Goal: Task Accomplishment & Management: Manage account settings

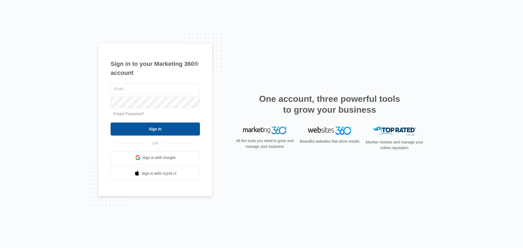
type input "[EMAIL_ADDRESS][DOMAIN_NAME]"
click at [147, 130] on input "Sign In" at bounding box center [155, 129] width 89 height 13
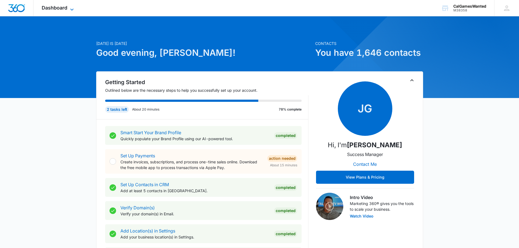
click at [73, 7] on icon at bounding box center [72, 9] width 7 height 7
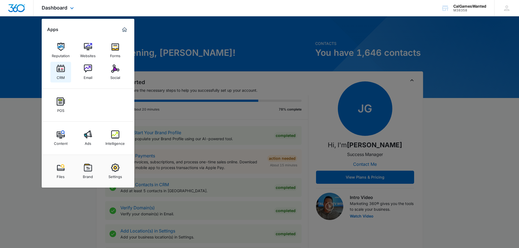
click at [61, 67] on img at bounding box center [61, 69] width 8 height 8
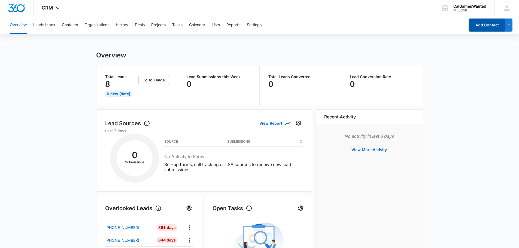
click at [483, 24] on button "Add Contact" at bounding box center [486, 25] width 37 height 13
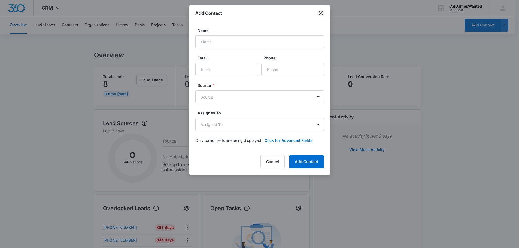
click at [321, 13] on icon "close" at bounding box center [321, 13] width 4 height 4
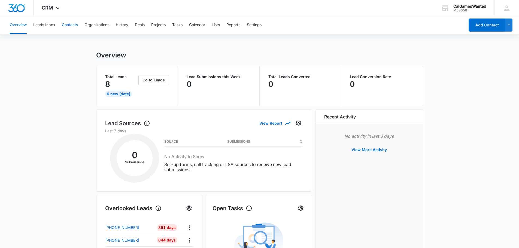
click at [73, 26] on button "Contacts" at bounding box center [70, 24] width 16 height 17
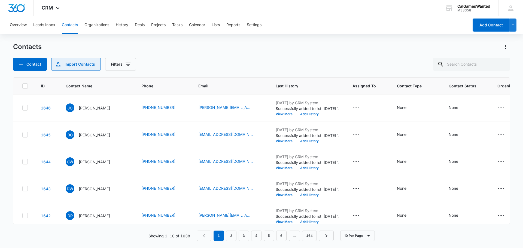
click at [75, 63] on button "Import Contacts" at bounding box center [76, 64] width 50 height 13
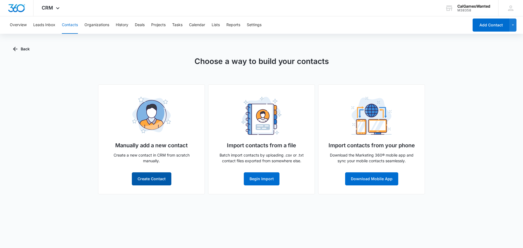
click at [156, 179] on button "Create Contact" at bounding box center [151, 178] width 39 height 13
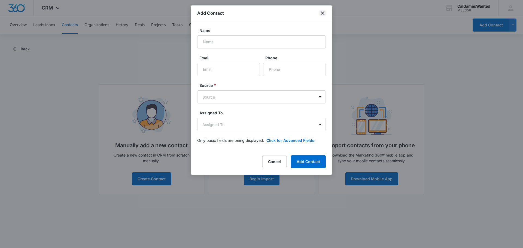
click at [324, 14] on icon "close" at bounding box center [322, 13] width 4 height 4
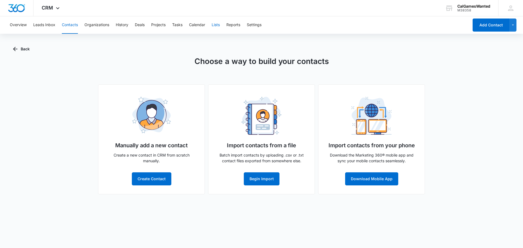
click at [217, 25] on button "Lists" at bounding box center [216, 24] width 8 height 17
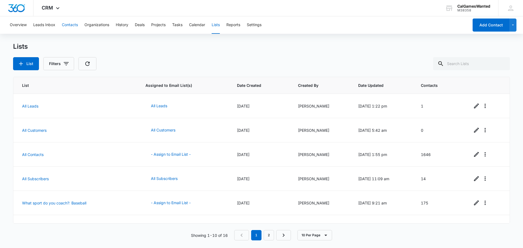
click at [69, 24] on button "Contacts" at bounding box center [70, 24] width 16 height 17
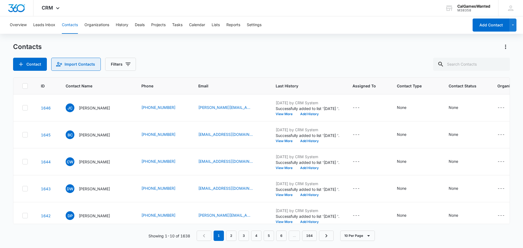
click at [73, 65] on button "Import Contacts" at bounding box center [76, 64] width 50 height 13
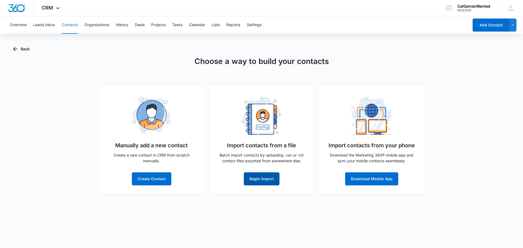
click at [265, 180] on button "Begin Import" at bounding box center [262, 178] width 36 height 13
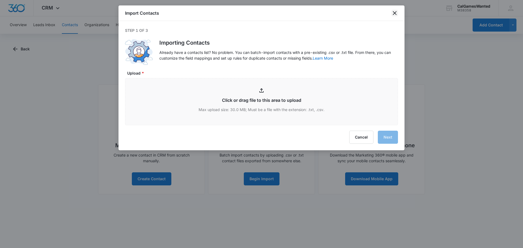
click at [397, 13] on div "Import Contacts" at bounding box center [261, 13] width 286 height 16
click at [395, 13] on icon "close" at bounding box center [395, 13] width 4 height 4
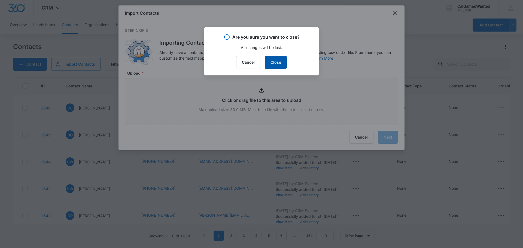
click at [273, 60] on button "Close" at bounding box center [276, 62] width 22 height 13
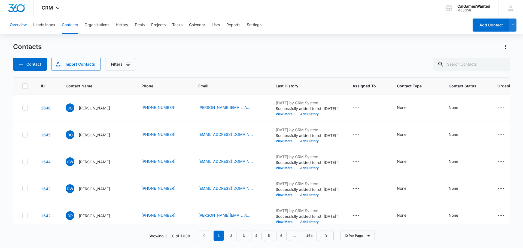
click at [18, 26] on button "Overview" at bounding box center [18, 24] width 17 height 17
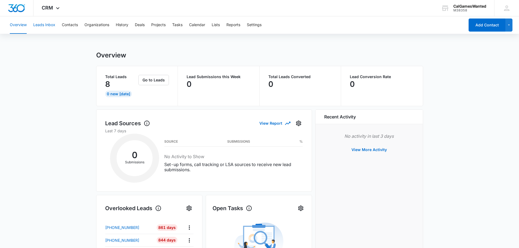
click at [44, 25] on button "Leads Inbox" at bounding box center [44, 24] width 22 height 17
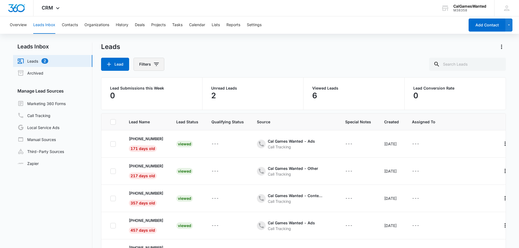
click at [157, 64] on icon "Filters" at bounding box center [156, 64] width 5 height 3
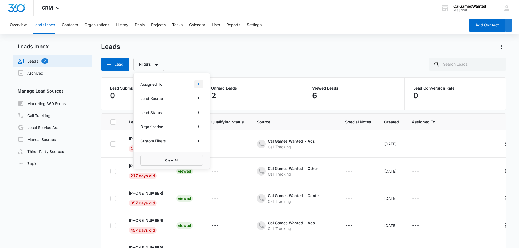
click at [200, 84] on icon "Show Assigned To filters" at bounding box center [198, 84] width 7 height 7
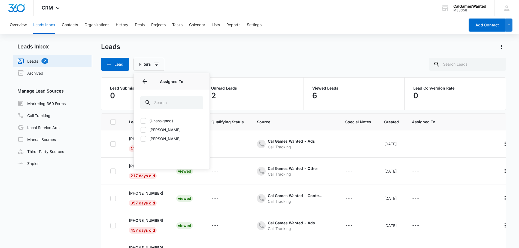
click at [200, 84] on p "Assigned To" at bounding box center [171, 82] width 63 height 6
click at [143, 80] on icon "Back" at bounding box center [144, 81] width 7 height 7
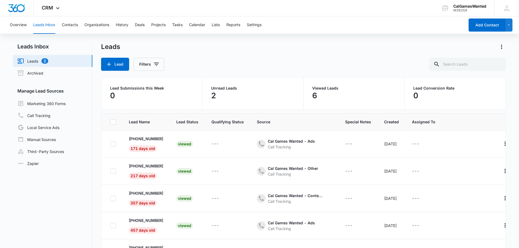
click at [278, 61] on div "Lead Filters" at bounding box center [303, 64] width 405 height 13
click at [70, 26] on button "Contacts" at bounding box center [70, 24] width 16 height 17
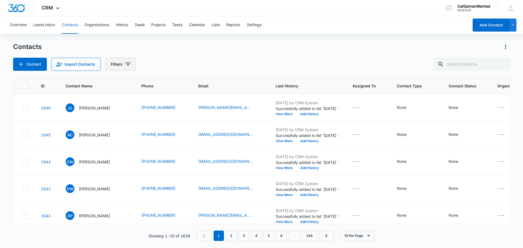
click at [128, 63] on icon "Filters" at bounding box center [127, 64] width 5 height 3
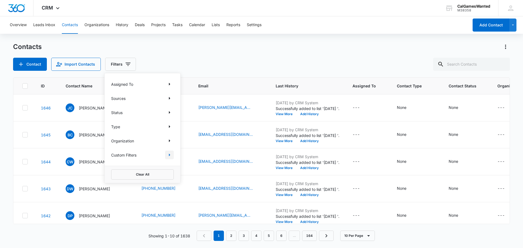
click at [169, 156] on icon "Show Custom Filters filters" at bounding box center [169, 155] width 1 height 3
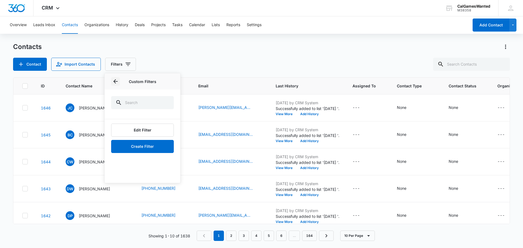
click at [115, 81] on icon "Back" at bounding box center [115, 81] width 4 height 4
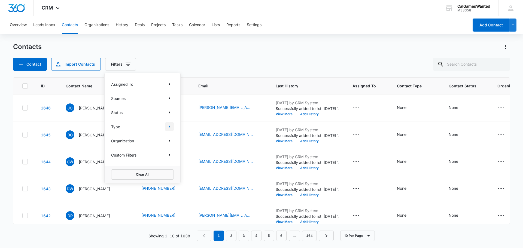
click at [170, 127] on icon "Show Type filters" at bounding box center [169, 126] width 1 height 3
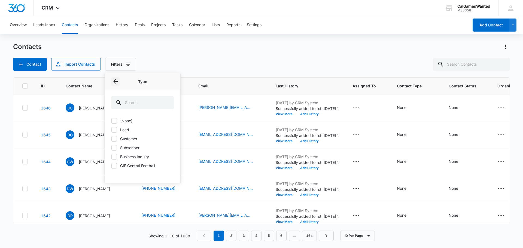
click at [114, 82] on icon "Back" at bounding box center [115, 81] width 7 height 7
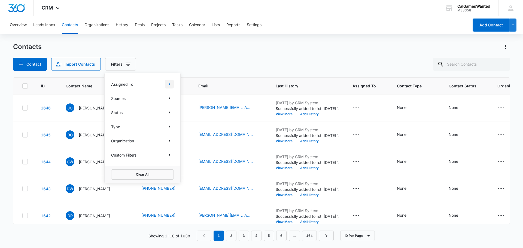
click at [170, 84] on icon "Show Assigned To filters" at bounding box center [169, 84] width 7 height 7
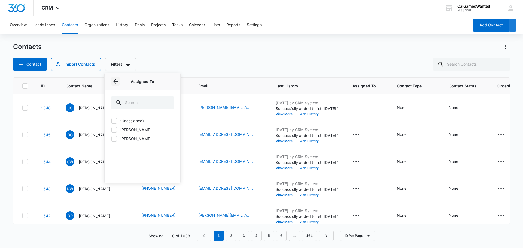
click at [115, 81] on icon "Back" at bounding box center [115, 81] width 4 height 4
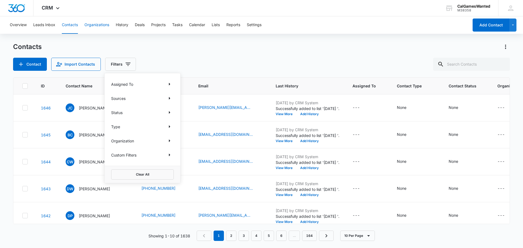
click at [94, 24] on button "Organizations" at bounding box center [96, 24] width 25 height 17
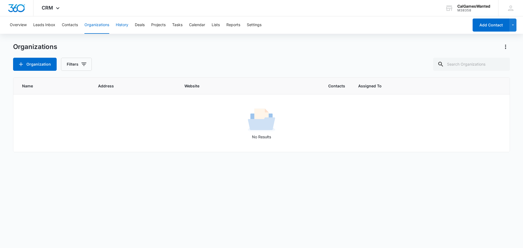
click at [123, 25] on button "History" at bounding box center [122, 24] width 13 height 17
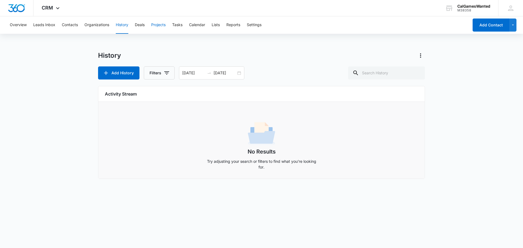
click at [161, 25] on button "Projects" at bounding box center [158, 24] width 14 height 17
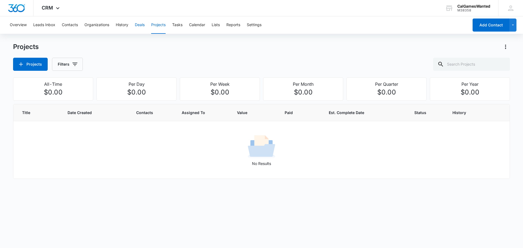
click at [140, 24] on button "Deals" at bounding box center [140, 24] width 10 height 17
click at [218, 25] on button "Lists" at bounding box center [216, 24] width 8 height 17
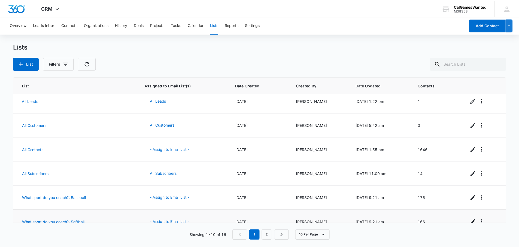
scroll to position [4, 0]
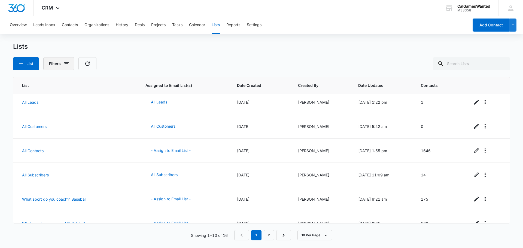
click at [65, 63] on icon "button" at bounding box center [66, 63] width 5 height 3
click at [109, 82] on icon "Show Created By filters" at bounding box center [108, 83] width 7 height 7
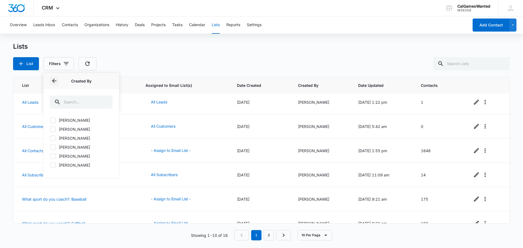
click at [55, 81] on icon "Back" at bounding box center [54, 81] width 4 height 4
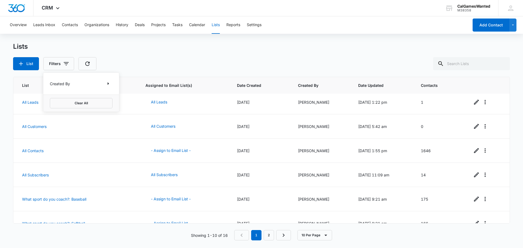
click at [183, 64] on div "List Filters Created By Clear All" at bounding box center [261, 63] width 497 height 13
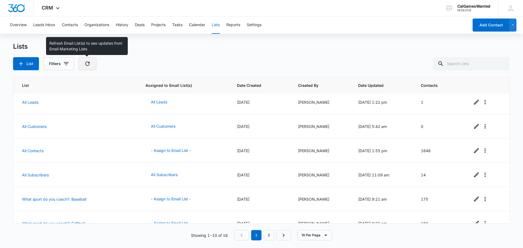
click at [88, 61] on icon "button" at bounding box center [87, 63] width 7 height 7
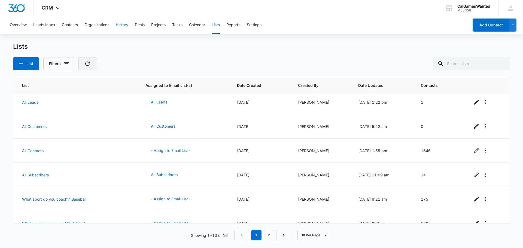
click at [122, 24] on button "History" at bounding box center [122, 24] width 13 height 17
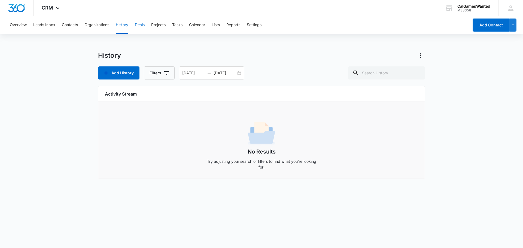
click at [140, 24] on button "Deals" at bounding box center [140, 24] width 10 height 17
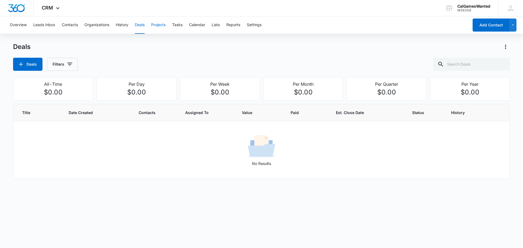
click at [162, 24] on button "Projects" at bounding box center [158, 24] width 14 height 17
click at [178, 25] on button "Tasks" at bounding box center [177, 24] width 10 height 17
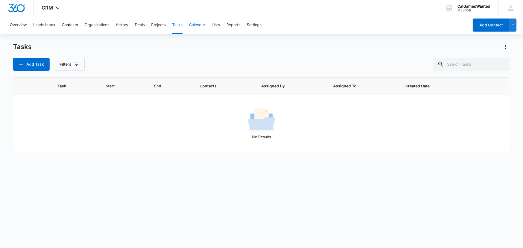
click at [196, 26] on button "Calendar" at bounding box center [197, 24] width 16 height 17
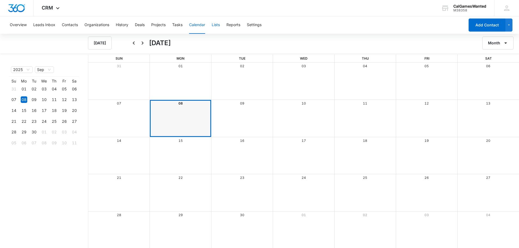
click at [217, 26] on button "Lists" at bounding box center [216, 24] width 8 height 17
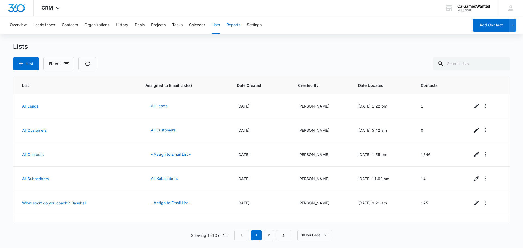
click at [234, 25] on button "Reports" at bounding box center [233, 24] width 14 height 17
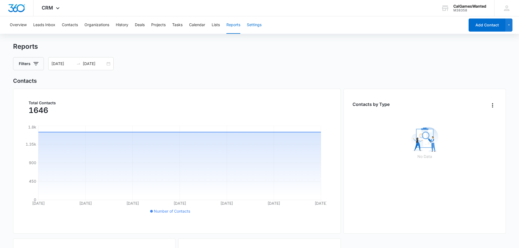
click at [254, 25] on button "Settings" at bounding box center [254, 24] width 15 height 17
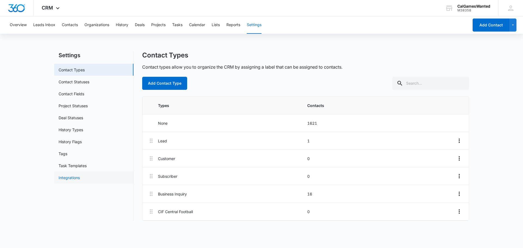
click at [68, 177] on link "Integrations" at bounding box center [69, 178] width 21 height 6
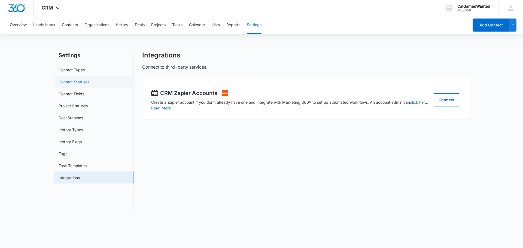
click at [62, 82] on link "Contact Statuses" at bounding box center [74, 82] width 31 height 6
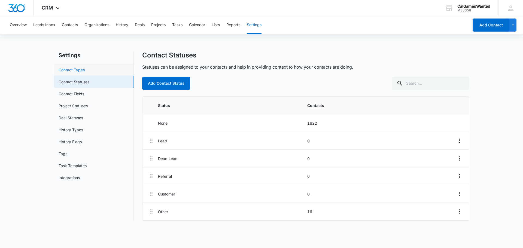
click at [67, 70] on link "Contact Types" at bounding box center [72, 70] width 26 height 6
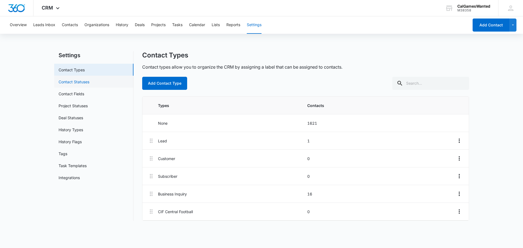
click at [76, 82] on link "Contact Statuses" at bounding box center [74, 82] width 31 height 6
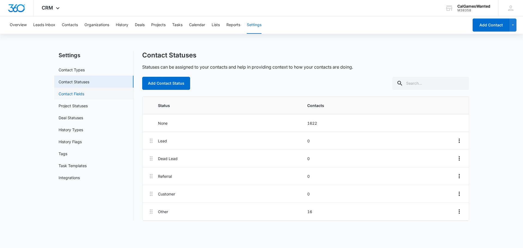
click at [72, 95] on link "Contact Fields" at bounding box center [72, 94] width 26 height 6
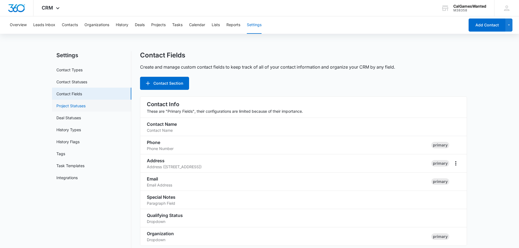
click at [71, 106] on link "Project Statuses" at bounding box center [70, 106] width 29 height 6
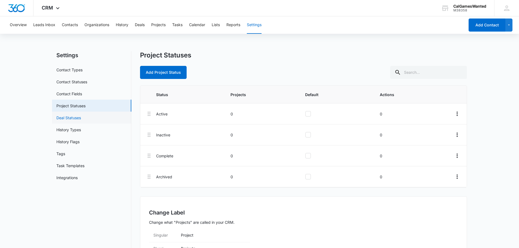
click at [71, 118] on link "Deal Statuses" at bounding box center [68, 118] width 25 height 6
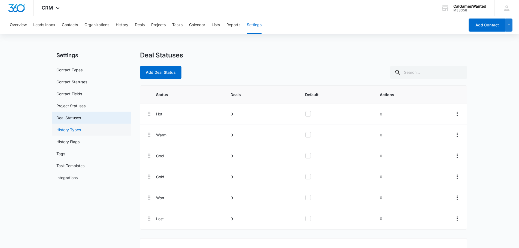
click at [69, 130] on link "History Types" at bounding box center [68, 130] width 25 height 6
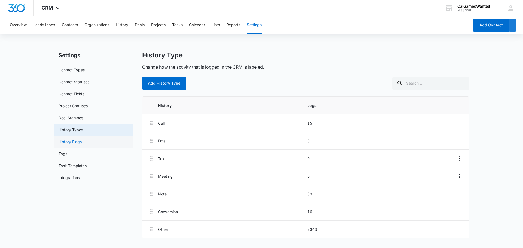
click at [71, 142] on link "History Flags" at bounding box center [70, 142] width 23 height 6
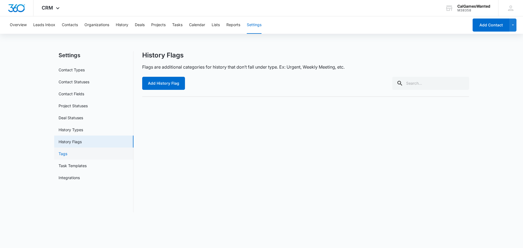
click at [61, 154] on link "Tags" at bounding box center [63, 154] width 9 height 6
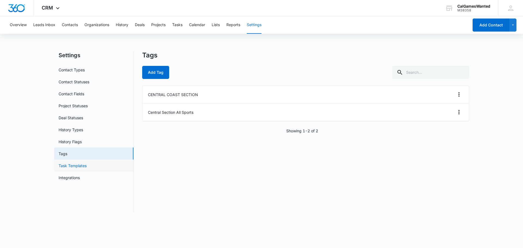
click at [69, 166] on link "Task Templates" at bounding box center [73, 166] width 28 height 6
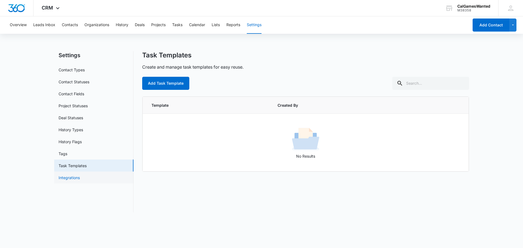
click at [68, 179] on link "Integrations" at bounding box center [69, 178] width 21 height 6
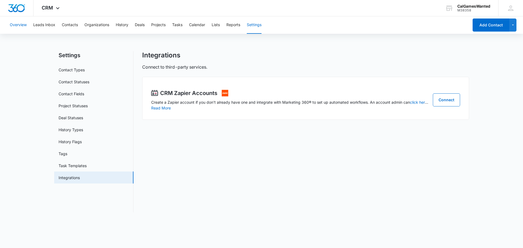
click at [20, 25] on button "Overview" at bounding box center [18, 24] width 17 height 17
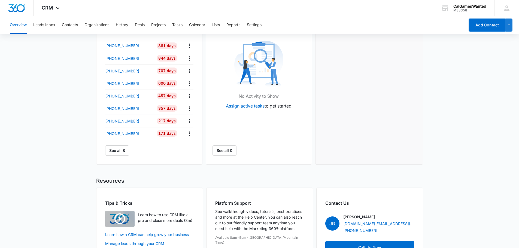
scroll to position [74, 0]
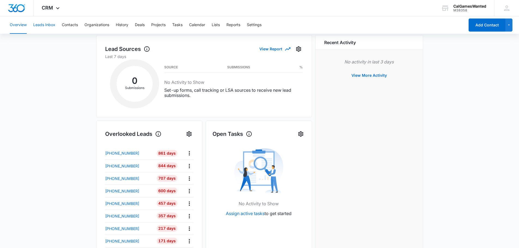
click at [42, 25] on button "Leads Inbox" at bounding box center [44, 24] width 22 height 17
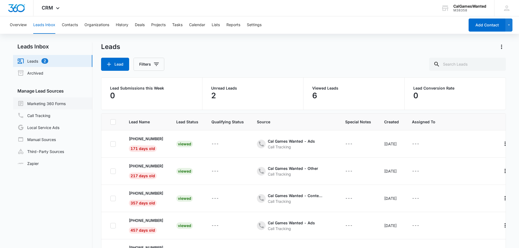
click at [40, 103] on link "Marketing 360 Forms" at bounding box center [41, 103] width 48 height 7
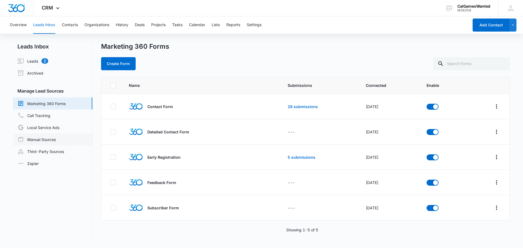
click at [39, 138] on link "Manual Sources" at bounding box center [36, 139] width 38 height 7
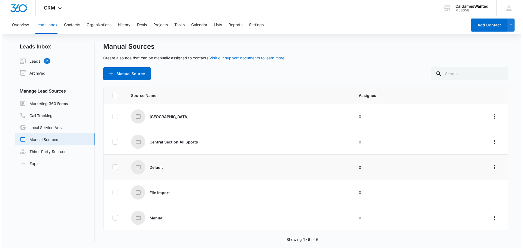
scroll to position [26, 0]
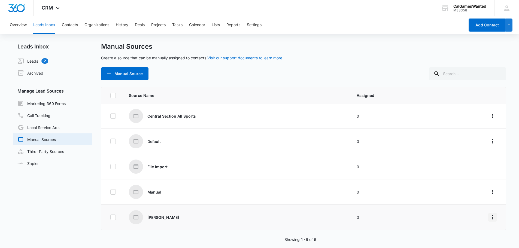
click at [489, 218] on icon "Overflow Menu" at bounding box center [492, 217] width 7 height 7
click at [492, 218] on icon "Overflow Menu" at bounding box center [492, 217] width 1 height 4
click at [70, 26] on button "Contacts" at bounding box center [70, 24] width 16 height 17
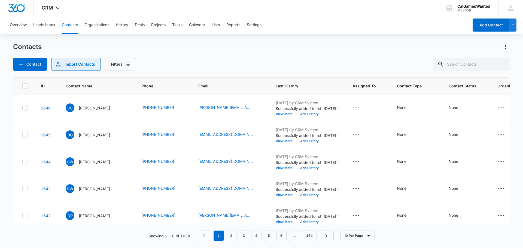
click at [71, 65] on button "Import Contacts" at bounding box center [76, 64] width 50 height 13
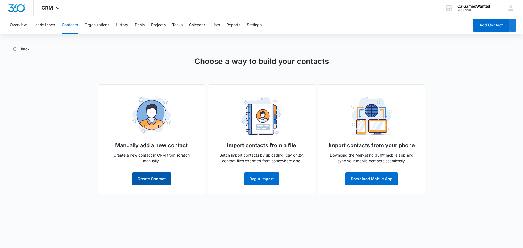
click at [150, 181] on button "Create Contact" at bounding box center [151, 178] width 39 height 13
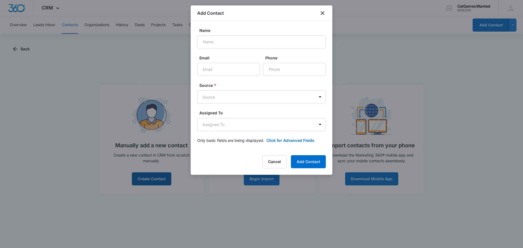
click at [150, 181] on div at bounding box center [261, 124] width 523 height 248
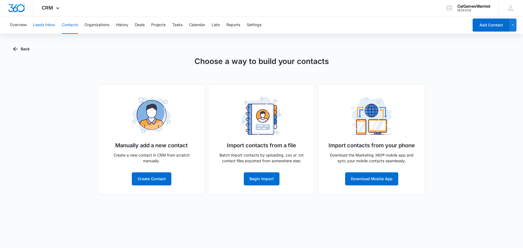
click at [46, 26] on button "Leads Inbox" at bounding box center [44, 24] width 22 height 17
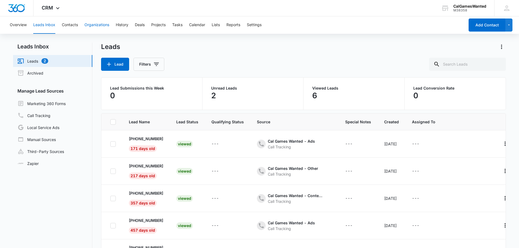
click at [99, 25] on button "Organizations" at bounding box center [96, 24] width 25 height 17
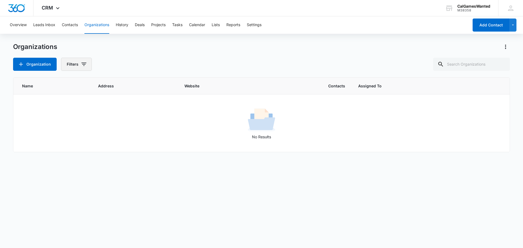
click at [84, 64] on icon "button" at bounding box center [83, 64] width 5 height 3
click at [33, 62] on button "Organization" at bounding box center [35, 64] width 44 height 13
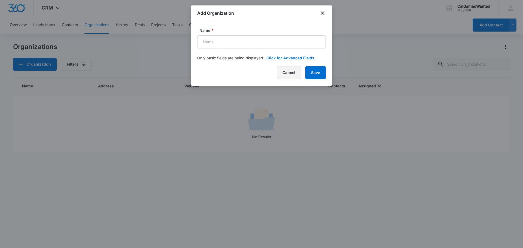
click at [285, 73] on button "Cancel" at bounding box center [289, 72] width 24 height 13
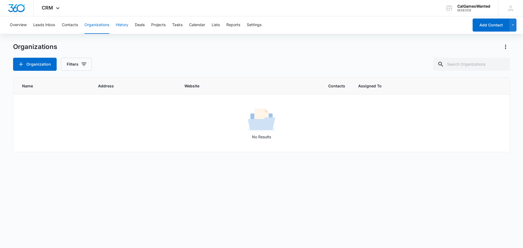
click at [121, 25] on button "History" at bounding box center [122, 24] width 13 height 17
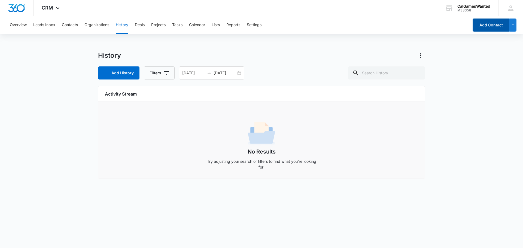
click at [482, 23] on button "Add Contact" at bounding box center [490, 25] width 37 height 13
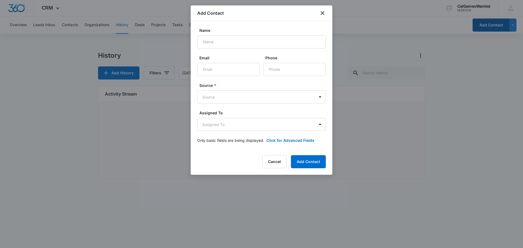
click at [482, 23] on div at bounding box center [261, 124] width 523 height 248
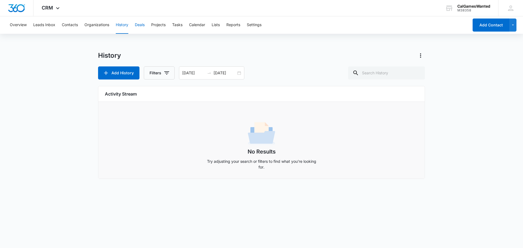
click at [140, 25] on button "Deals" at bounding box center [140, 24] width 10 height 17
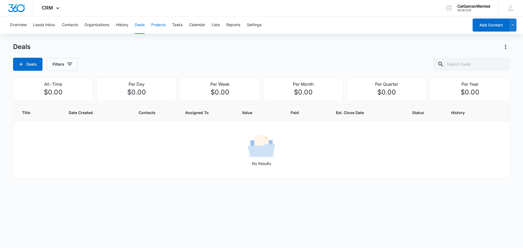
click at [158, 25] on button "Projects" at bounding box center [158, 24] width 14 height 17
click at [177, 26] on button "Tasks" at bounding box center [177, 24] width 10 height 17
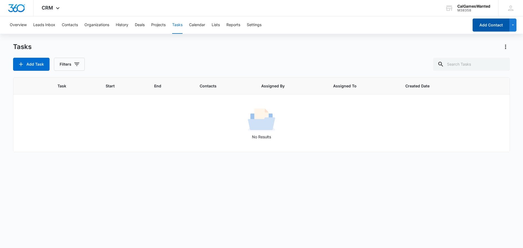
click at [480, 24] on button "Add Contact" at bounding box center [490, 25] width 37 height 13
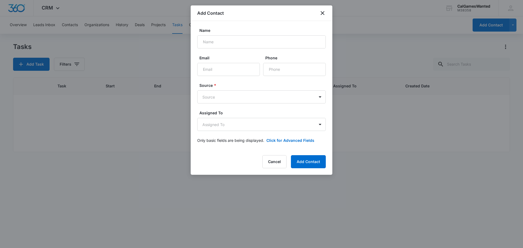
click at [476, 24] on div at bounding box center [261, 124] width 523 height 248
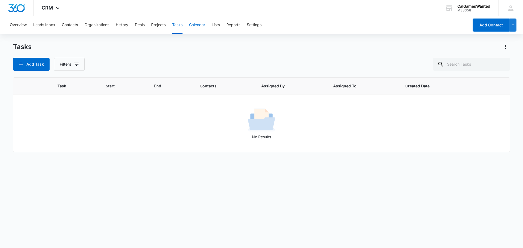
click at [197, 25] on button "Calendar" at bounding box center [197, 24] width 16 height 17
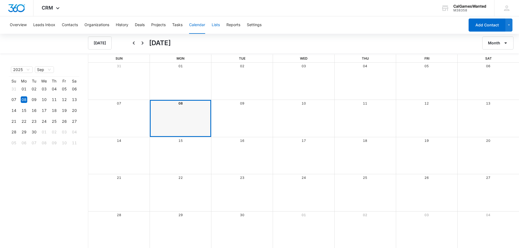
click at [217, 25] on button "Lists" at bounding box center [216, 24] width 8 height 17
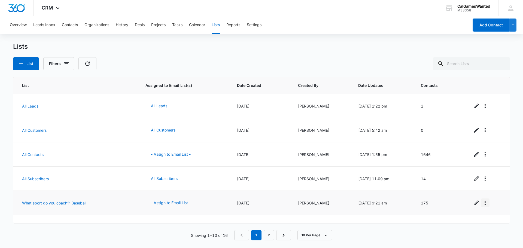
click at [482, 204] on icon "Overflow Menu" at bounding box center [485, 203] width 7 height 7
click at [484, 203] on icon "Overflow Menu" at bounding box center [484, 203] width 1 height 4
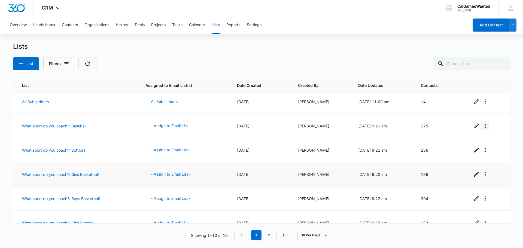
scroll to position [82, 0]
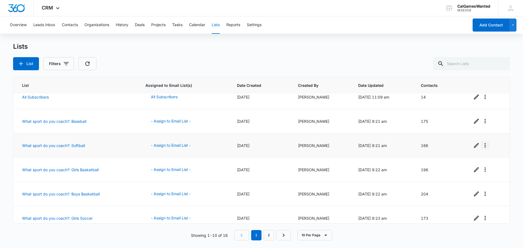
click at [482, 145] on icon "Overflow Menu" at bounding box center [485, 145] width 7 height 7
click at [490, 168] on div "View List Log" at bounding box center [497, 169] width 24 height 4
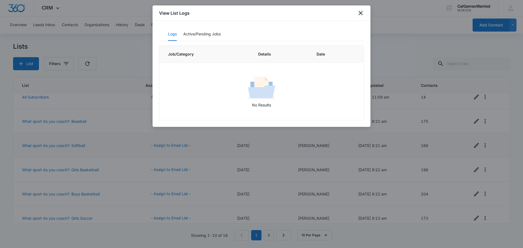
click at [358, 13] on icon "close" at bounding box center [360, 13] width 7 height 7
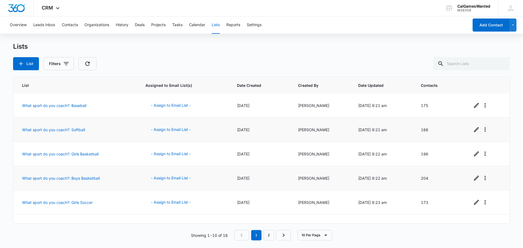
scroll to position [113, 0]
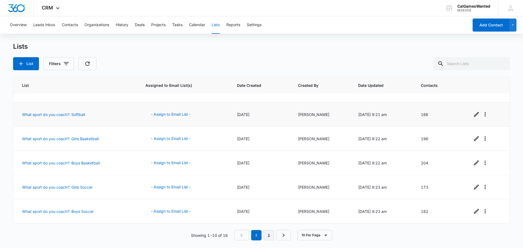
click at [267, 237] on link "2" at bounding box center [269, 235] width 10 height 10
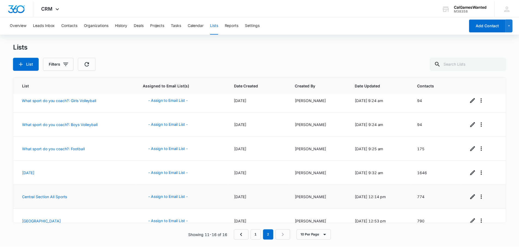
scroll to position [0, 0]
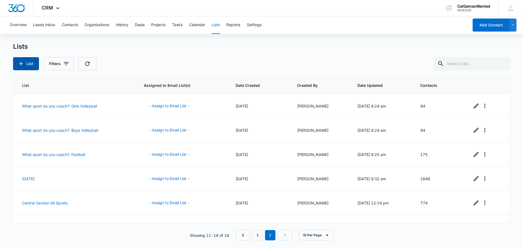
click at [28, 63] on button "List" at bounding box center [26, 63] width 26 height 13
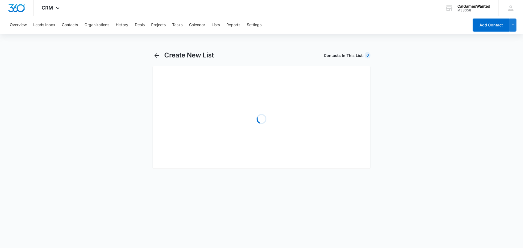
select select "31"
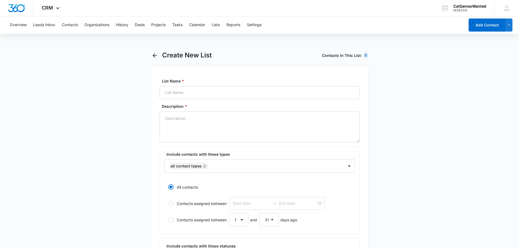
click at [418, 71] on main "Create New List Contacts In This List : 0 List Name * Description * Include con…" at bounding box center [259, 246] width 519 height 391
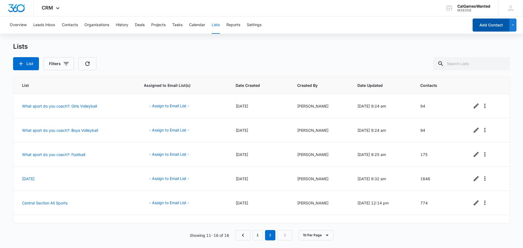
click at [493, 26] on button "Add Contact" at bounding box center [490, 25] width 37 height 13
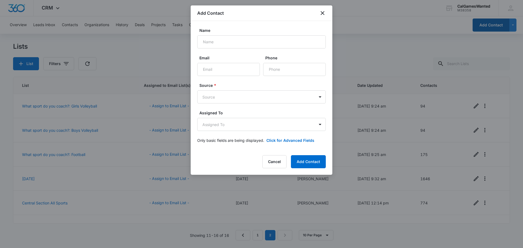
click at [493, 26] on div at bounding box center [261, 124] width 523 height 248
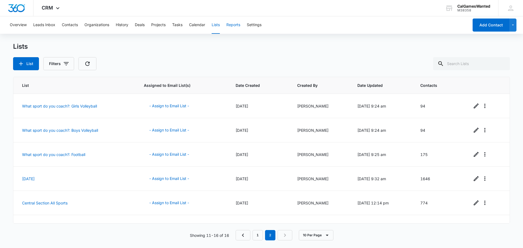
click at [234, 25] on button "Reports" at bounding box center [233, 24] width 14 height 17
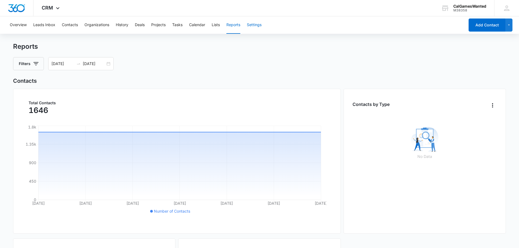
click at [252, 24] on button "Settings" at bounding box center [254, 24] width 15 height 17
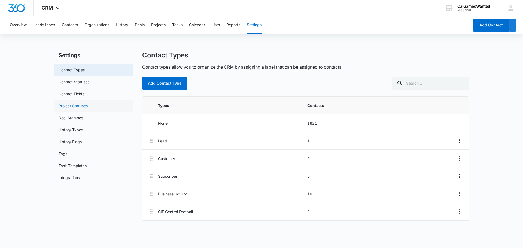
click at [70, 106] on link "Project Statuses" at bounding box center [73, 106] width 29 height 6
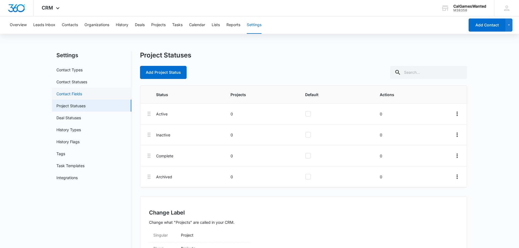
click at [64, 95] on link "Contact Fields" at bounding box center [69, 94] width 26 height 6
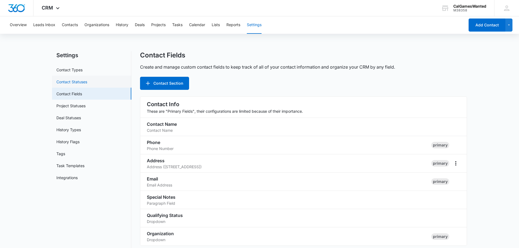
click at [62, 81] on link "Contact Statuses" at bounding box center [71, 82] width 31 height 6
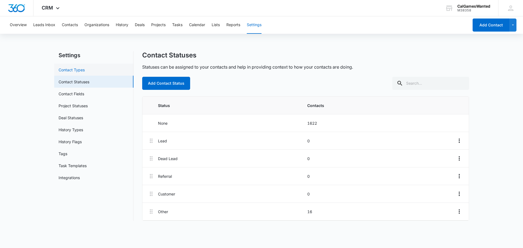
click at [64, 69] on link "Contact Types" at bounding box center [72, 70] width 26 height 6
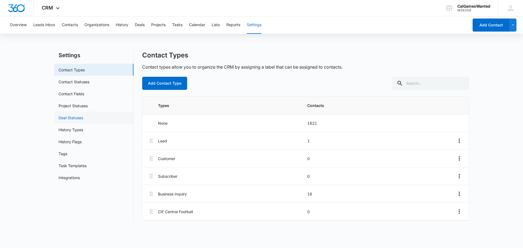
click at [70, 118] on link "Deal Statuses" at bounding box center [71, 118] width 25 height 6
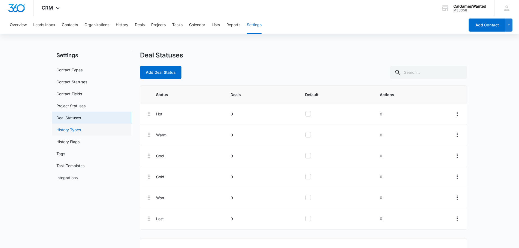
click at [70, 127] on link "History Types" at bounding box center [68, 130] width 25 height 6
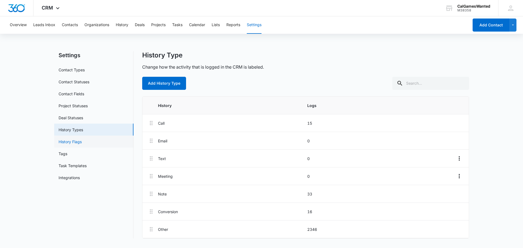
click at [63, 142] on link "History Flags" at bounding box center [70, 142] width 23 height 6
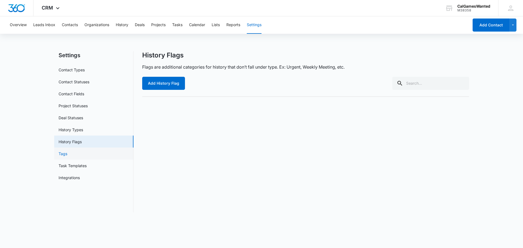
click at [63, 154] on link "Tags" at bounding box center [63, 154] width 9 height 6
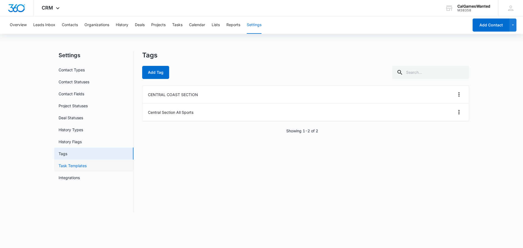
click at [63, 167] on link "Task Templates" at bounding box center [73, 166] width 28 height 6
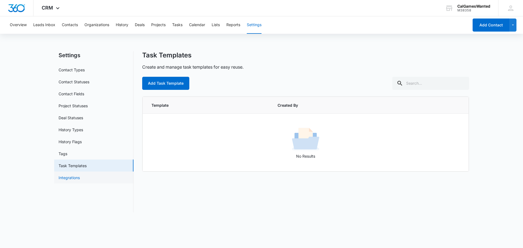
click at [65, 179] on link "Integrations" at bounding box center [69, 178] width 21 height 6
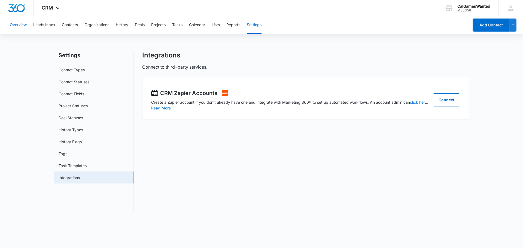
click at [15, 25] on button "Overview" at bounding box center [18, 24] width 17 height 17
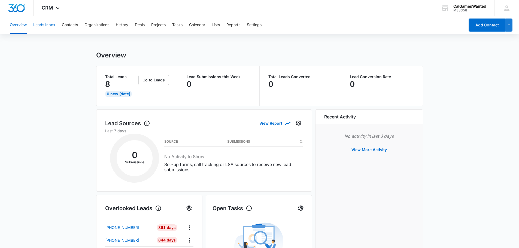
click at [44, 26] on button "Leads Inbox" at bounding box center [44, 24] width 22 height 17
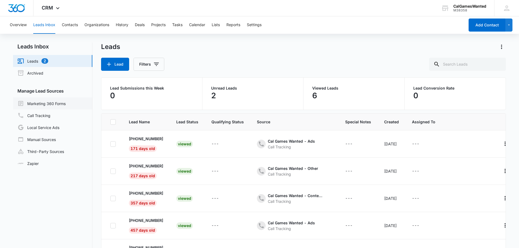
click at [35, 104] on link "Marketing 360 Forms" at bounding box center [41, 103] width 48 height 7
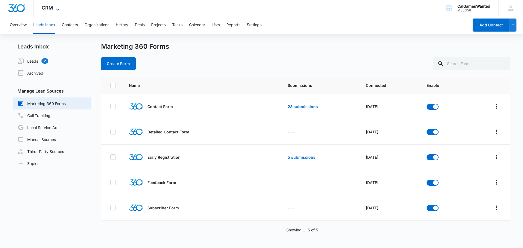
click at [57, 10] on icon at bounding box center [57, 9] width 3 height 2
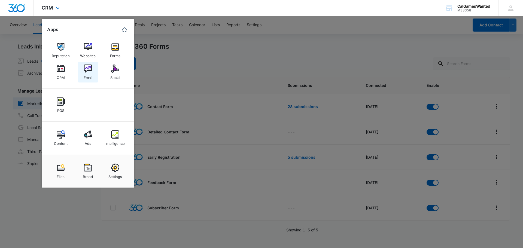
click at [88, 68] on img at bounding box center [88, 69] width 8 height 8
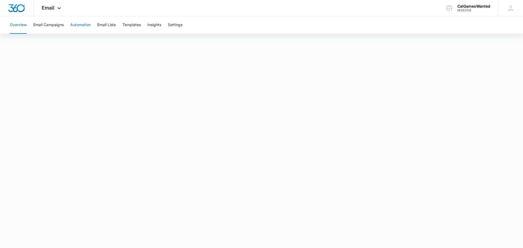
click at [79, 25] on button "Automation" at bounding box center [80, 24] width 20 height 17
click at [57, 9] on icon at bounding box center [59, 9] width 7 height 7
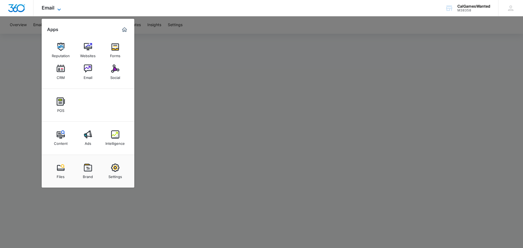
click at [57, 9] on icon at bounding box center [59, 9] width 7 height 7
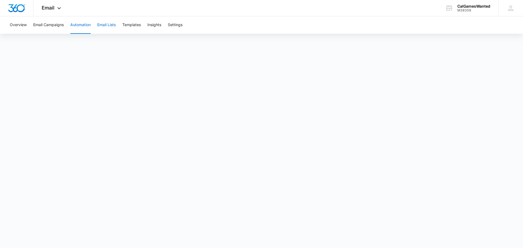
click at [104, 25] on button "Email Lists" at bounding box center [106, 24] width 19 height 17
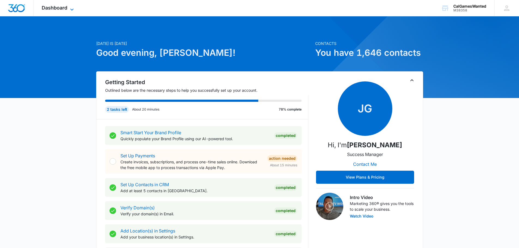
click at [72, 8] on icon at bounding box center [72, 9] width 7 height 7
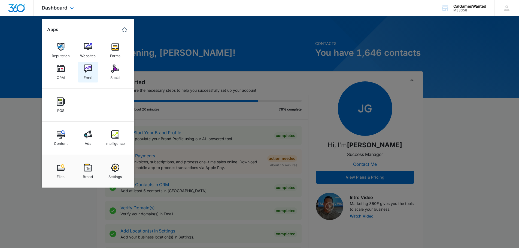
click at [88, 67] on img at bounding box center [88, 69] width 8 height 8
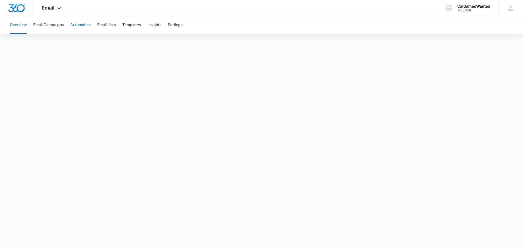
click at [80, 25] on button "Automation" at bounding box center [80, 24] width 20 height 17
click at [50, 26] on button "Email Campaigns" at bounding box center [48, 24] width 30 height 17
click at [154, 25] on button "Insights" at bounding box center [154, 24] width 14 height 17
click at [107, 25] on button "Email Lists" at bounding box center [106, 24] width 19 height 17
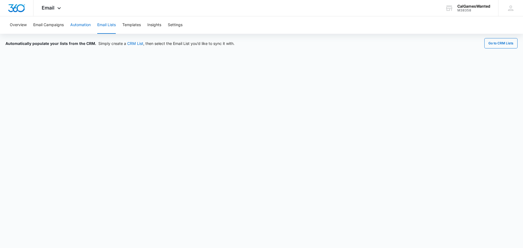
click at [75, 25] on button "Automation" at bounding box center [80, 24] width 20 height 17
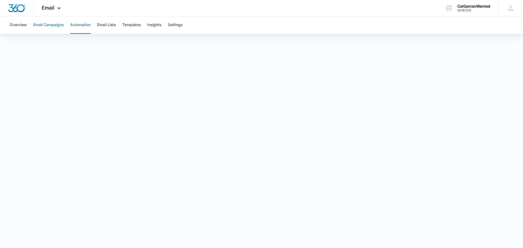
click at [47, 25] on button "Email Campaigns" at bounding box center [48, 24] width 30 height 17
click at [173, 25] on button "Settings" at bounding box center [175, 24] width 15 height 17
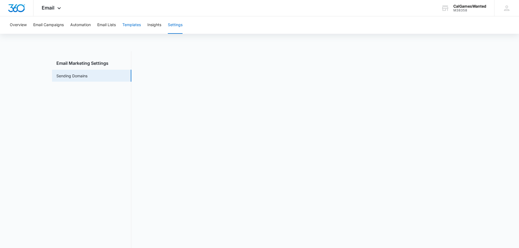
click at [133, 25] on button "Templates" at bounding box center [131, 24] width 19 height 17
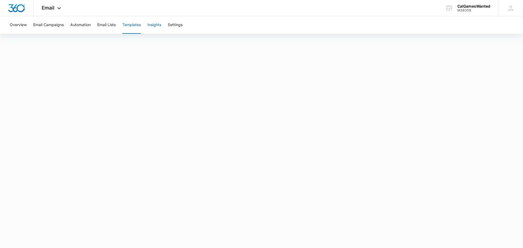
click at [157, 25] on button "Insights" at bounding box center [154, 24] width 14 height 17
click at [79, 25] on button "Automation" at bounding box center [80, 24] width 20 height 17
click at [108, 25] on button "Email Lists" at bounding box center [106, 24] width 19 height 17
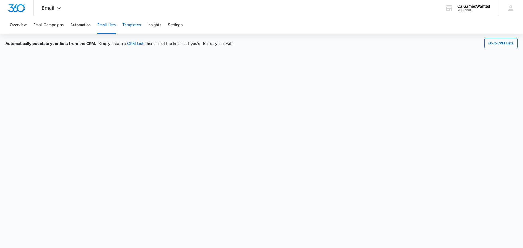
click at [134, 25] on button "Templates" at bounding box center [131, 24] width 19 height 17
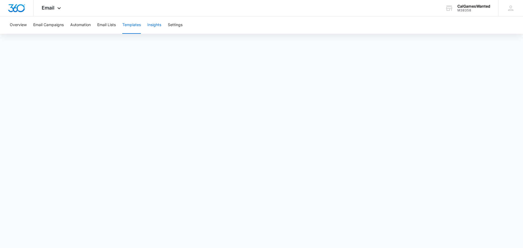
click at [155, 24] on button "Insights" at bounding box center [154, 24] width 14 height 17
click at [176, 23] on button "Settings" at bounding box center [175, 24] width 15 height 17
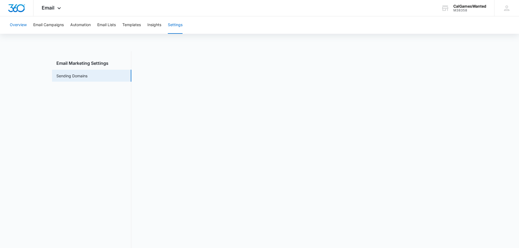
click at [18, 24] on button "Overview" at bounding box center [18, 24] width 17 height 17
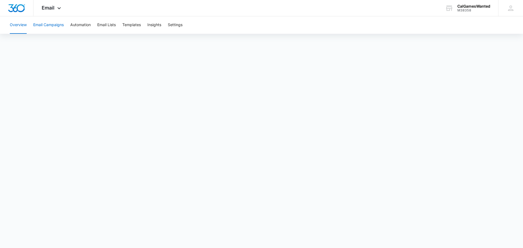
click at [50, 26] on button "Email Campaigns" at bounding box center [48, 24] width 30 height 17
click at [79, 25] on button "Automation" at bounding box center [80, 24] width 20 height 17
click at [76, 26] on button "Automation" at bounding box center [80, 24] width 20 height 17
click at [83, 24] on button "Automation" at bounding box center [80, 24] width 20 height 17
click at [106, 26] on button "Email Lists" at bounding box center [106, 24] width 19 height 17
